Goal: Register for event/course

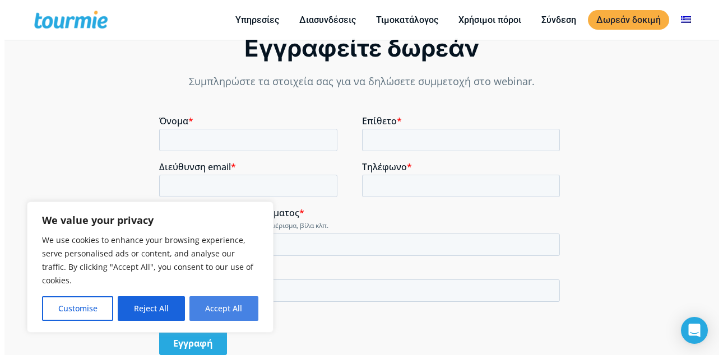
scroll to position [817, 0]
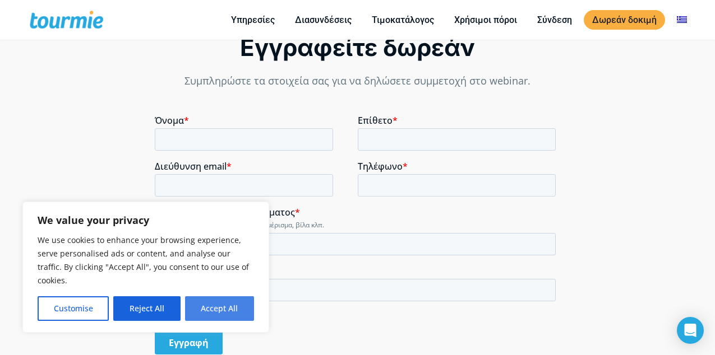
click at [209, 303] on button "Accept All" at bounding box center [219, 309] width 69 height 25
checkbox input "true"
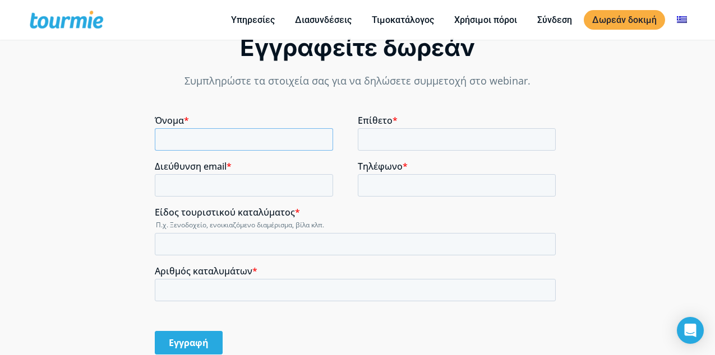
click at [210, 132] on input "Όνομα *" at bounding box center [244, 139] width 178 height 22
type input "ΔΗΜΗΤΡΙΟΣ"
click at [393, 133] on input "Επίθετο *" at bounding box center [457, 139] width 198 height 22
type input "ΚΑΒΒΑΔΙΑΣ"
click at [233, 189] on input "Διεύθυνση email *" at bounding box center [244, 185] width 178 height 22
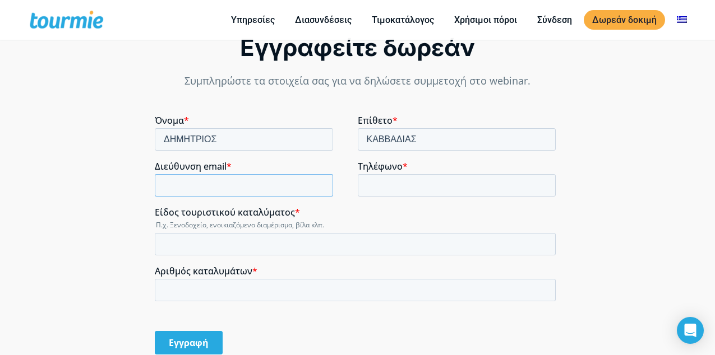
type input "[EMAIL_ADDRESS][DOMAIN_NAME]"
click at [366, 181] on input "Τηλέφωνο *" at bounding box center [457, 185] width 198 height 22
type input "6972428077"
click at [197, 243] on input "Είδος τουριστικού καταλύματος *" at bounding box center [355, 244] width 401 height 22
click at [191, 247] on input "Είδος τουριστικού καταλύματος *" at bounding box center [355, 244] width 401 height 22
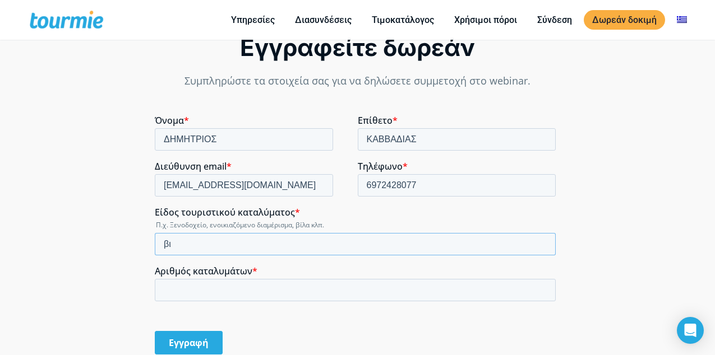
type input "β"
type input "ΒΙΛΑ"
click at [257, 284] on input "Αριθμός καταλυμάτων *" at bounding box center [355, 290] width 401 height 22
type input "2"
click at [199, 343] on input "Εγγραφή" at bounding box center [189, 343] width 68 height 24
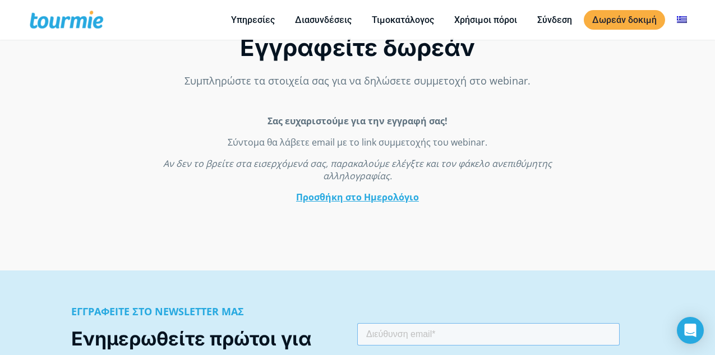
click at [400, 334] on input "email" at bounding box center [488, 334] width 262 height 22
type input "[EMAIL_ADDRESS][DOMAIN_NAME]"
